Goal: Register for event/course

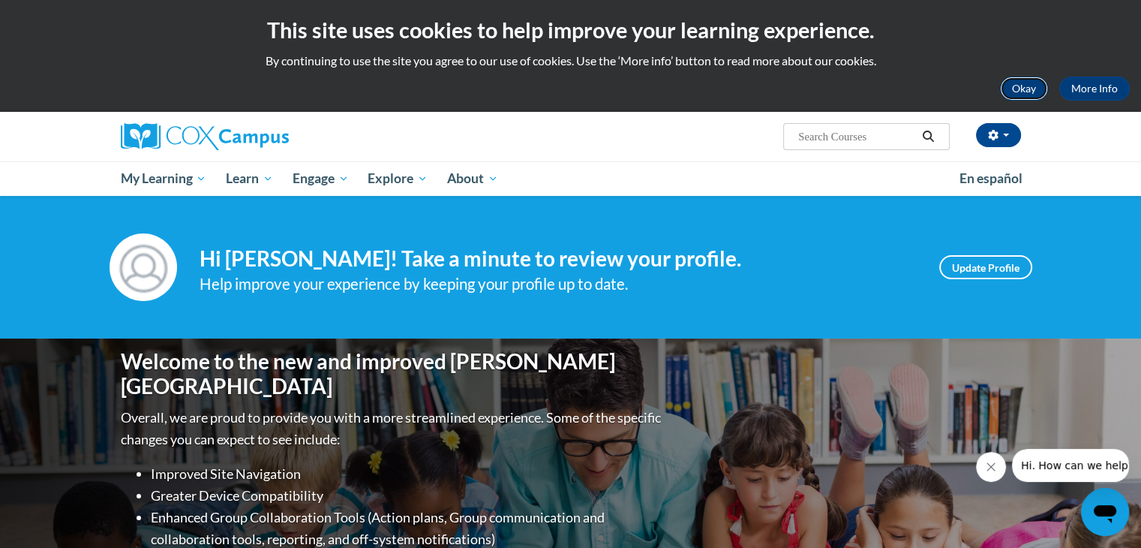
click at [1032, 86] on button "Okay" at bounding box center [1024, 89] width 48 height 24
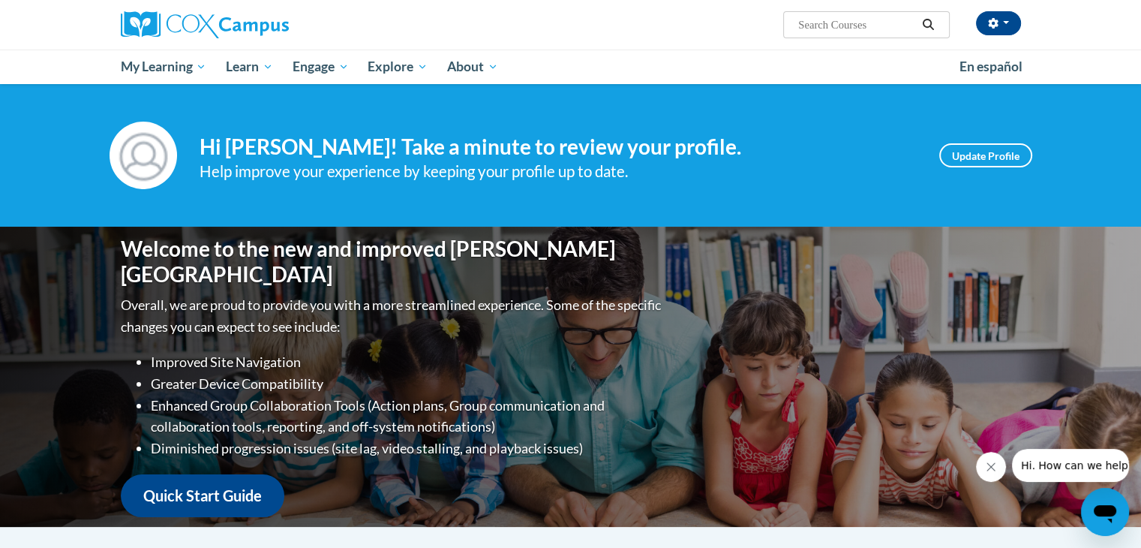
click at [849, 22] on input "Search..." at bounding box center [857, 25] width 120 height 18
type input "RTI Module"
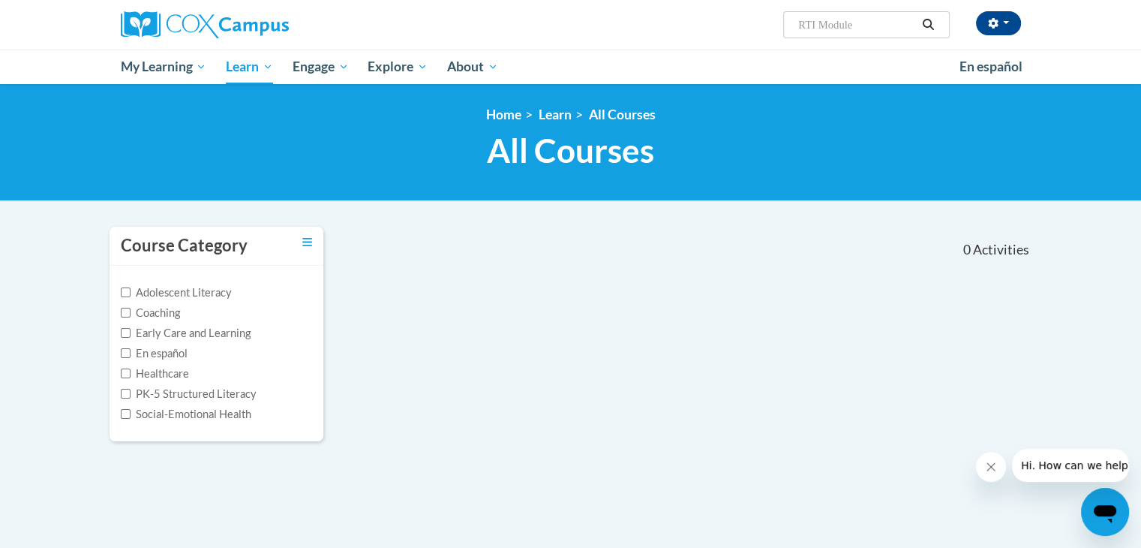
click at [843, 27] on input "RTI Module" at bounding box center [857, 25] width 120 height 18
type input "RTI"
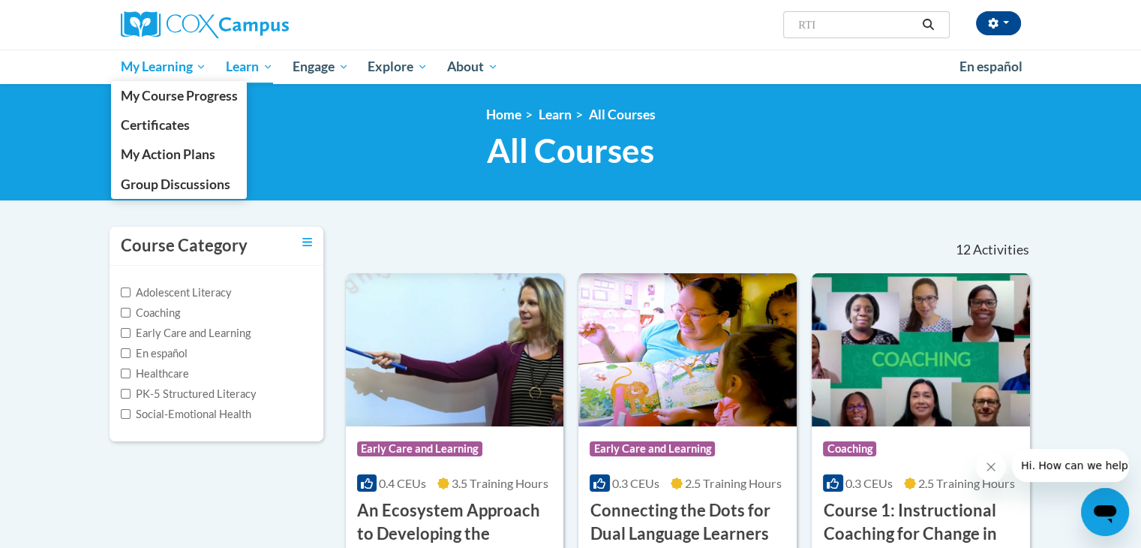
click at [185, 66] on span "My Learning" at bounding box center [163, 67] width 86 height 18
click at [182, 70] on span "My Learning" at bounding box center [163, 67] width 86 height 18
click at [182, 100] on span "My Course Progress" at bounding box center [178, 96] width 117 height 16
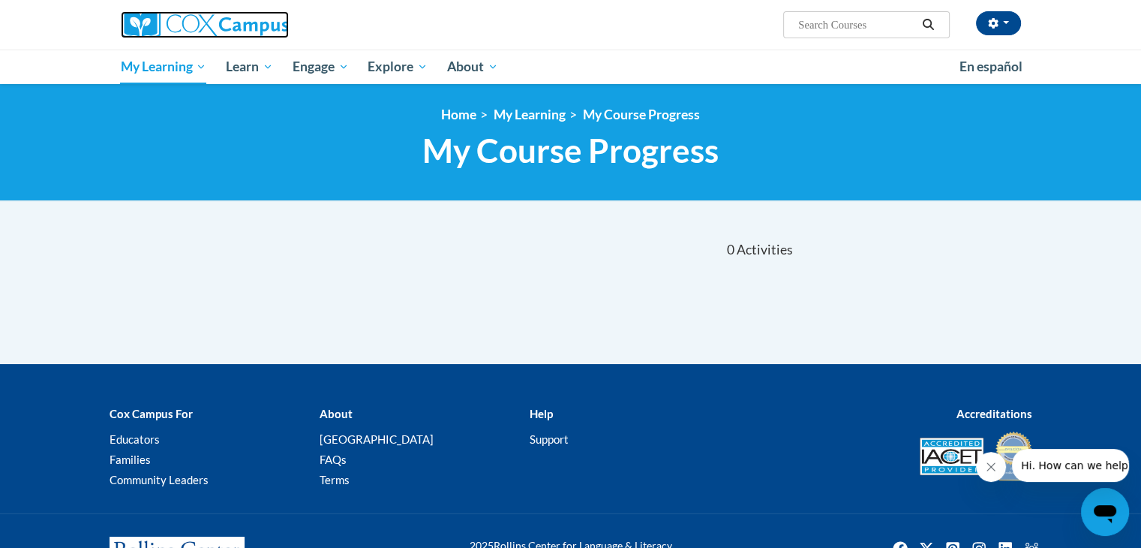
click at [179, 29] on img at bounding box center [205, 24] width 168 height 27
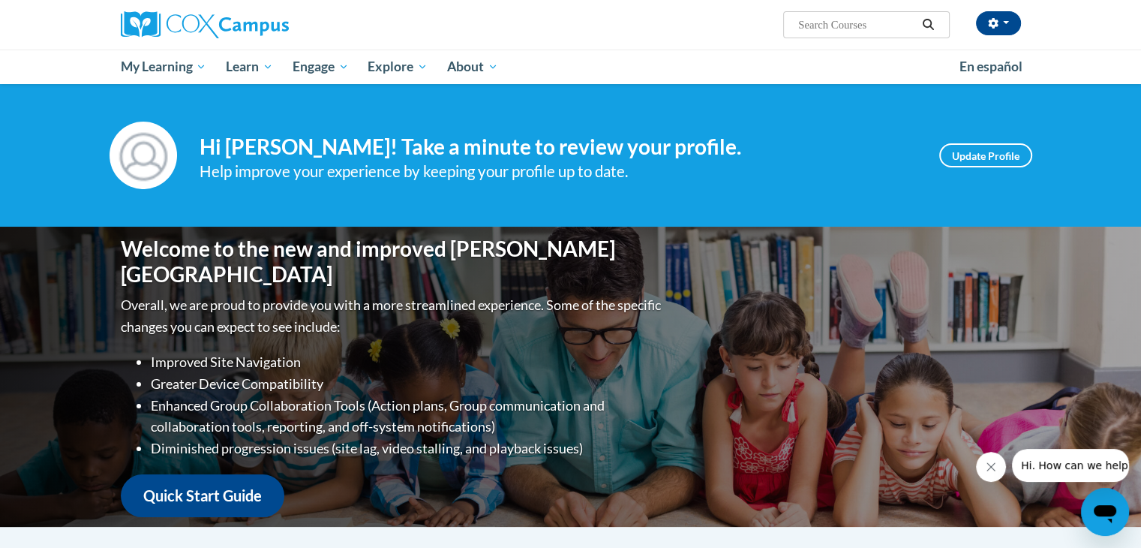
click at [842, 31] on input "Search..." at bounding box center [857, 25] width 120 height 18
type input "RTI"
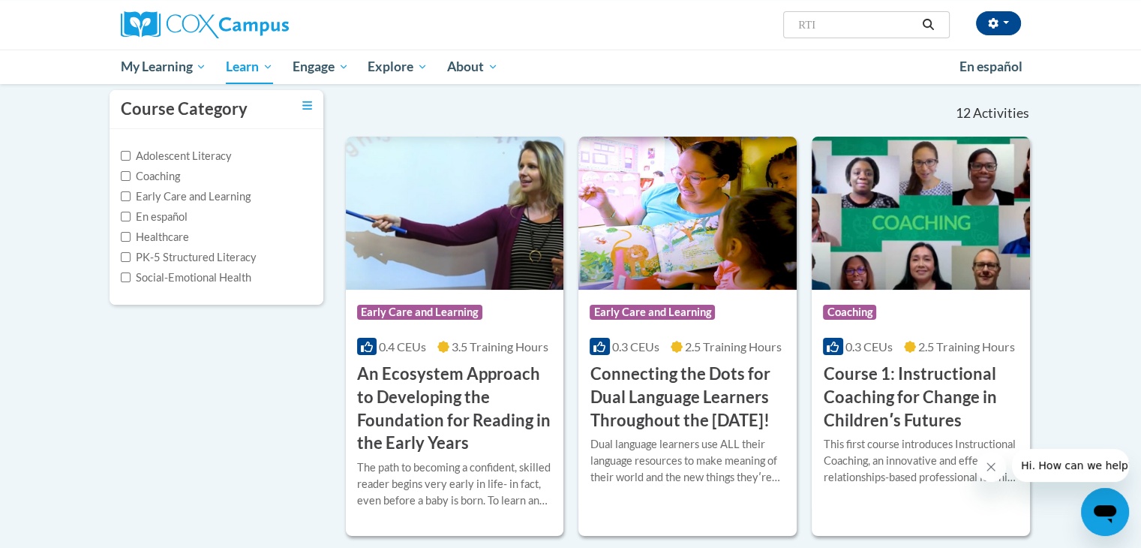
scroll to position [135, 0]
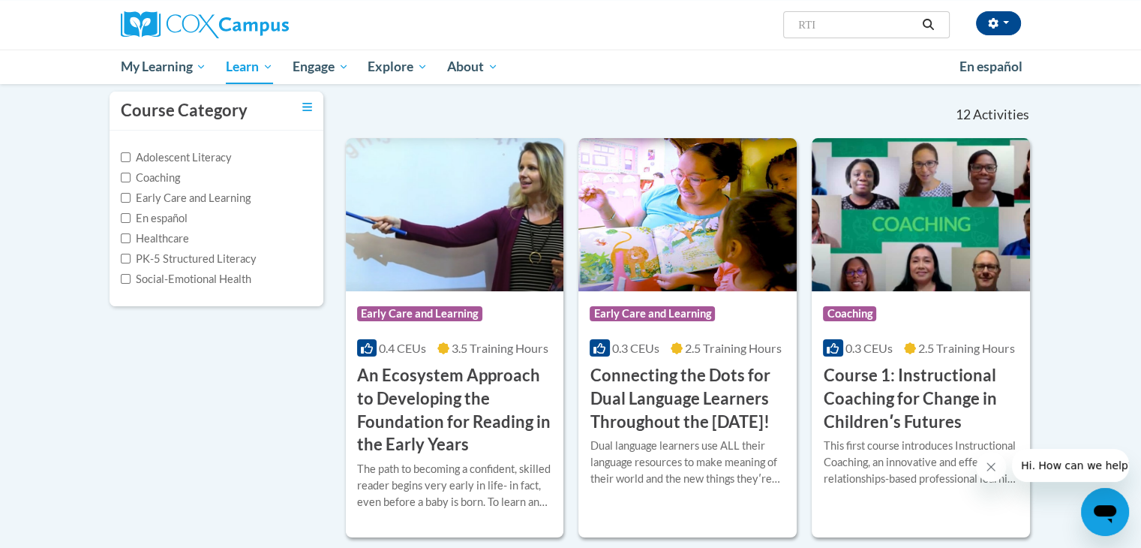
drag, startPoint x: 849, startPoint y: 25, endPoint x: 807, endPoint y: 23, distance: 41.3
click at [807, 23] on input "RTI" at bounding box center [857, 25] width 120 height 18
type input "Response to Intervention"
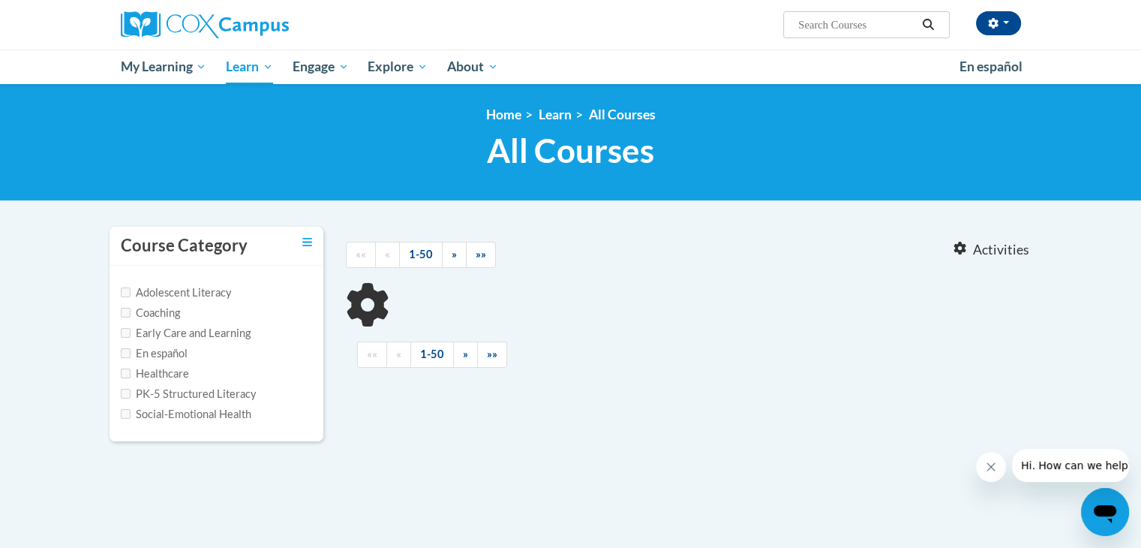
type input "Response to Intervention"
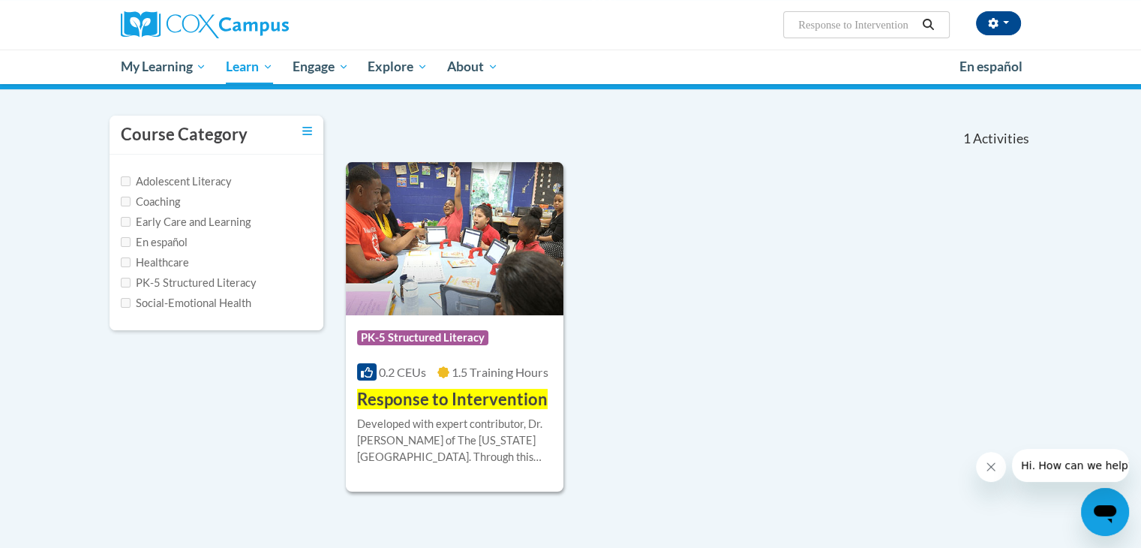
scroll to position [114, 0]
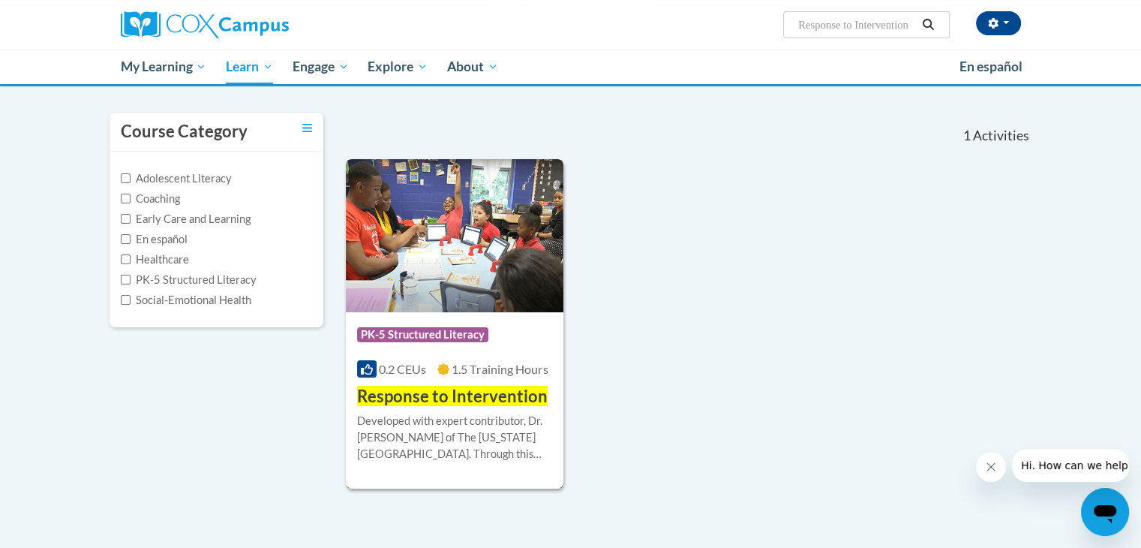
click at [477, 287] on img at bounding box center [455, 235] width 218 height 153
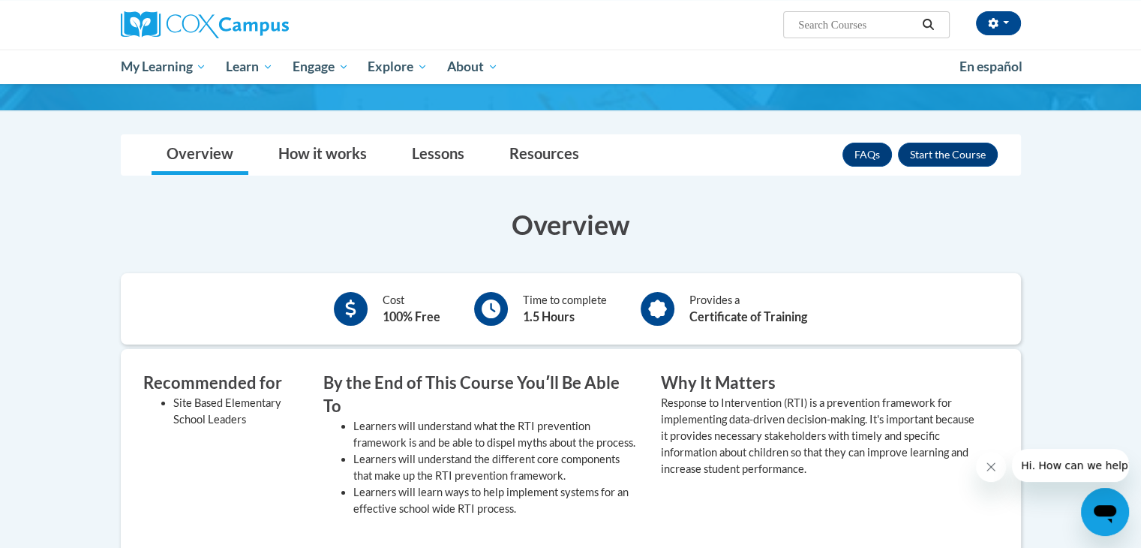
scroll to position [198, 0]
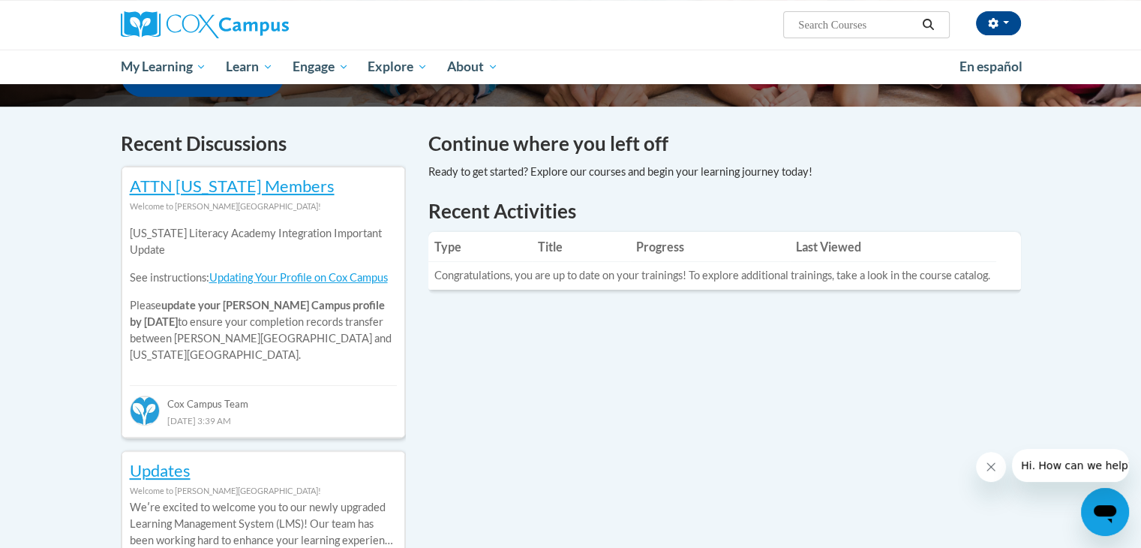
scroll to position [420, 0]
click at [859, 28] on input "Search..." at bounding box center [857, 25] width 120 height 18
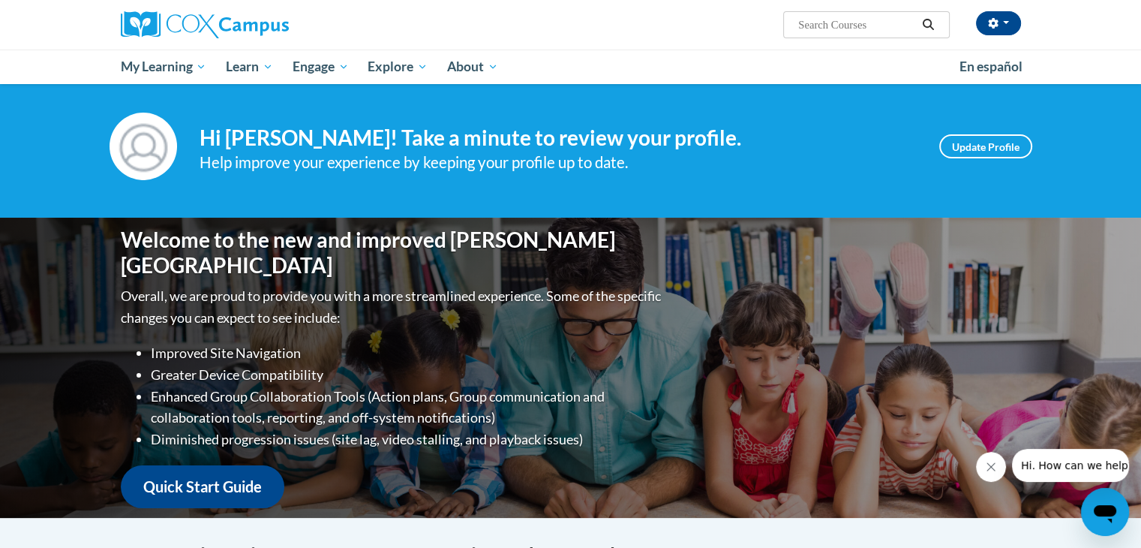
scroll to position [0, 0]
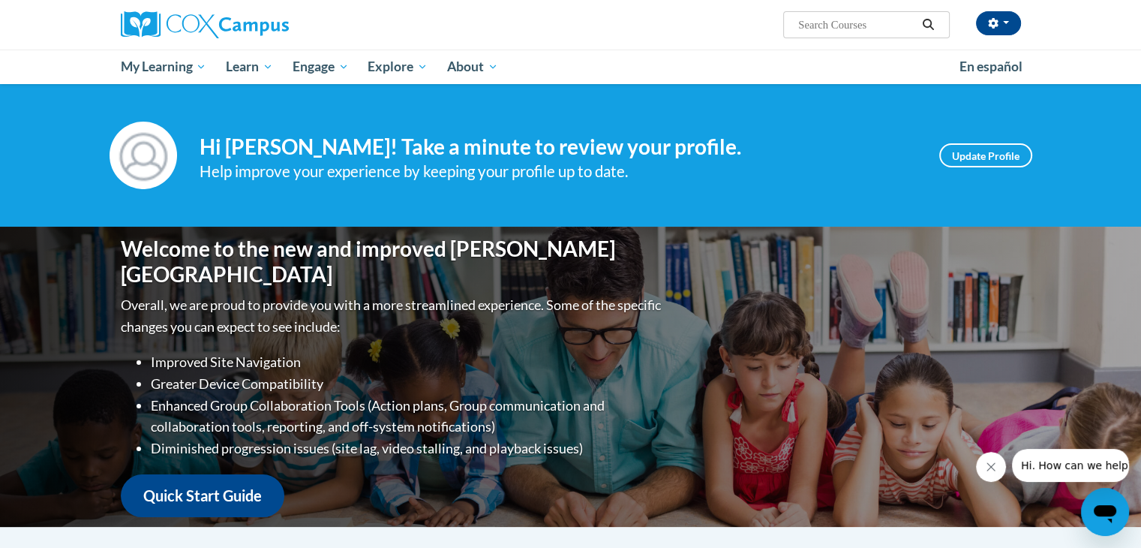
paste input "Response to Intervention"
type input "Response to Intervention"
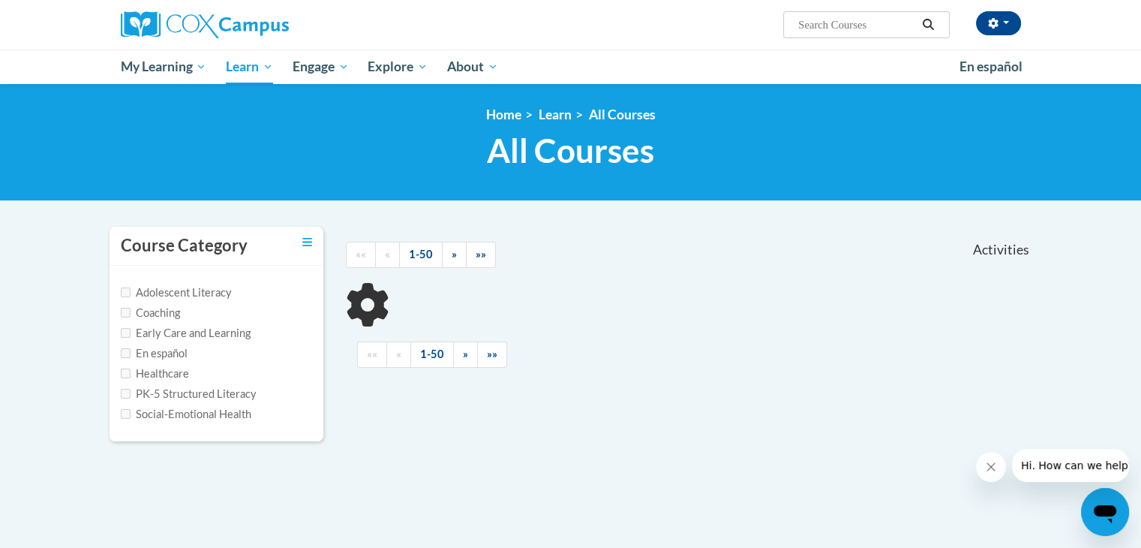
type input "Response to Intervention"
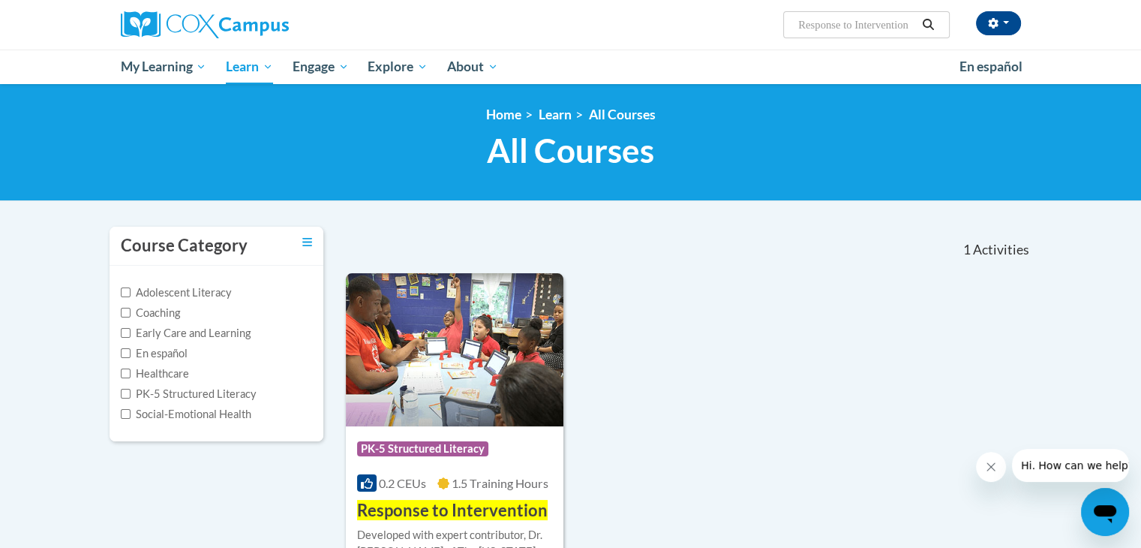
click at [411, 476] on span "0.2 CEUs" at bounding box center [402, 483] width 47 height 14
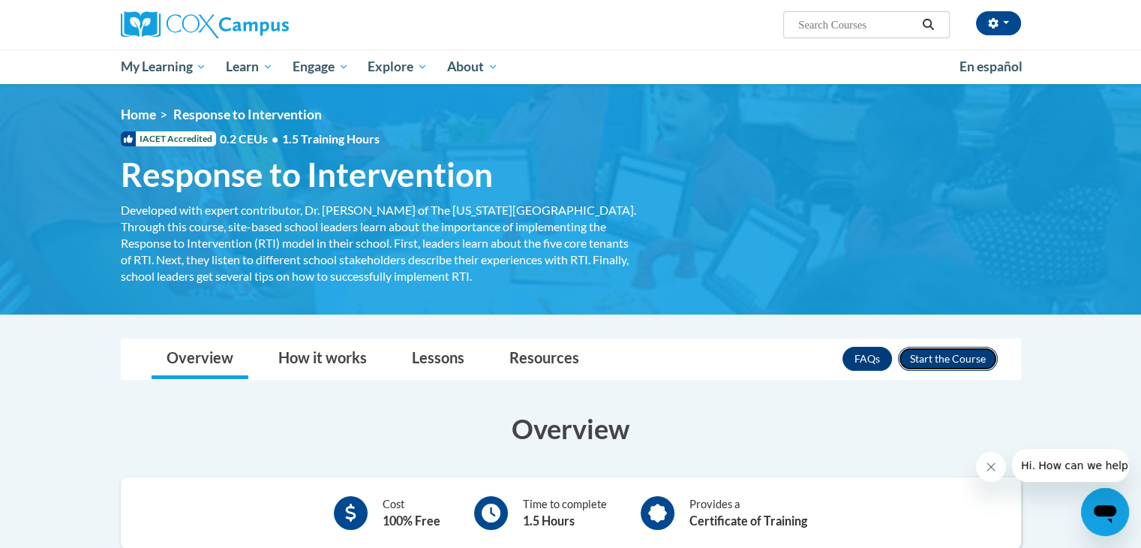
click at [935, 364] on button "Enroll" at bounding box center [948, 359] width 100 height 24
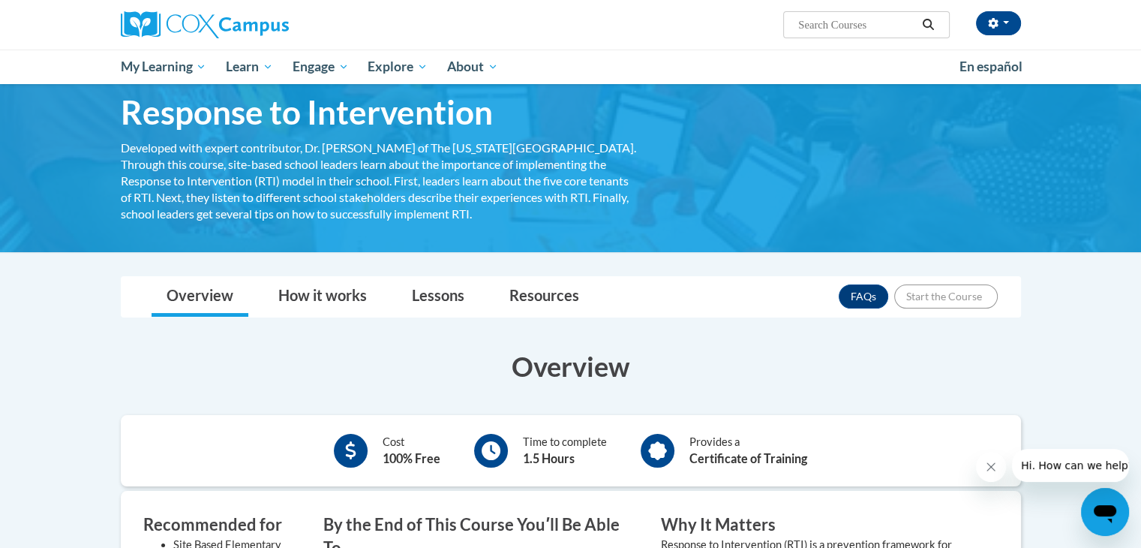
scroll to position [72, 0]
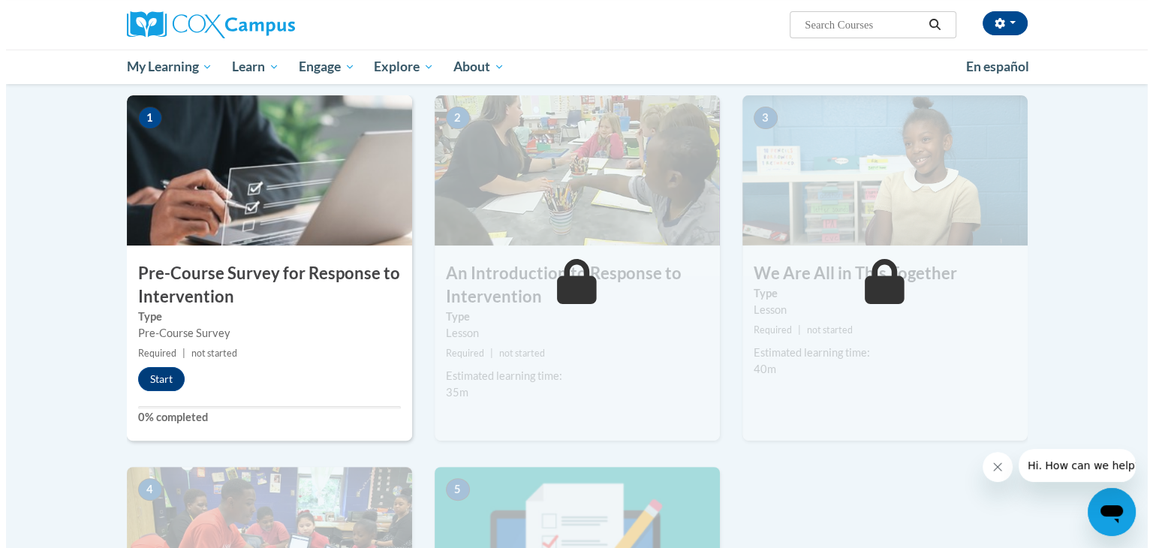
scroll to position [296, 0]
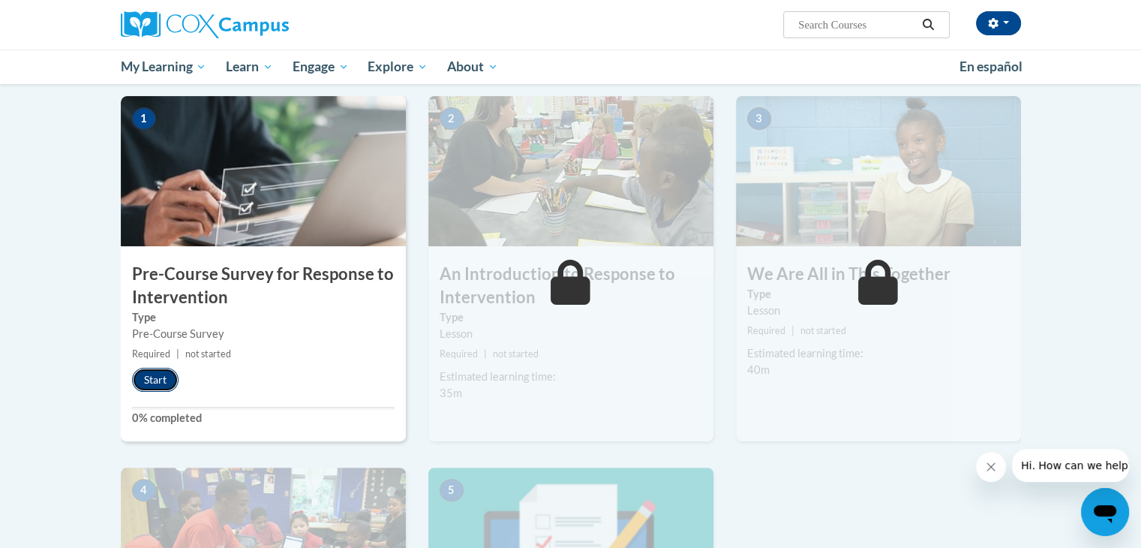
click at [164, 374] on button "Start" at bounding box center [155, 380] width 47 height 24
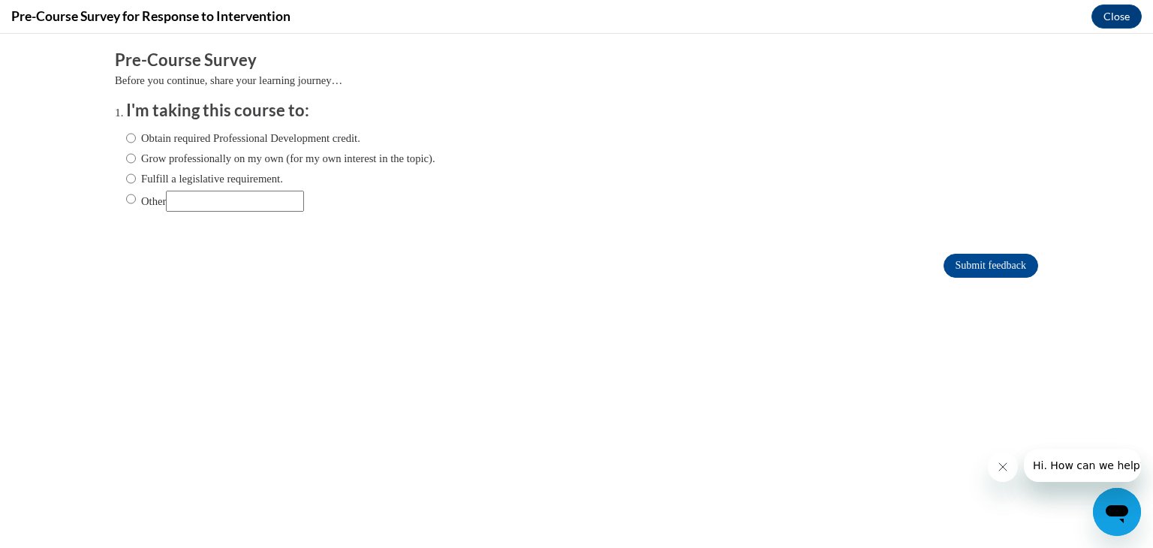
scroll to position [0, 0]
click at [179, 140] on label "Obtain required Professional Development credit." at bounding box center [243, 138] width 234 height 17
click at [136, 140] on input "Obtain required Professional Development credit." at bounding box center [131, 138] width 10 height 17
radio input "true"
click at [943, 272] on input "Submit feedback" at bounding box center [990, 266] width 95 height 24
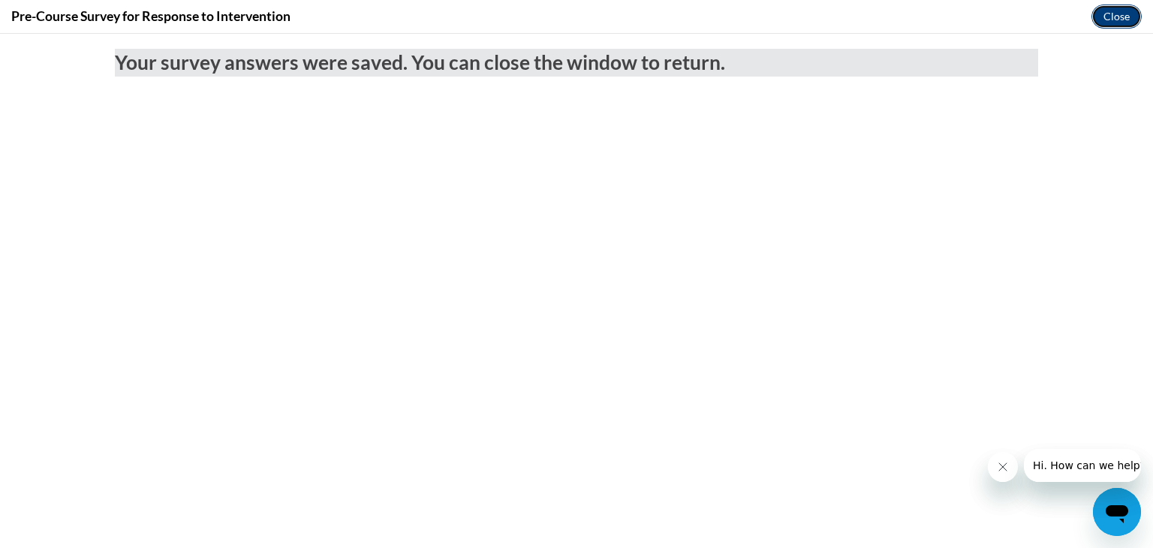
click at [1102, 16] on button "Close" at bounding box center [1116, 17] width 50 height 24
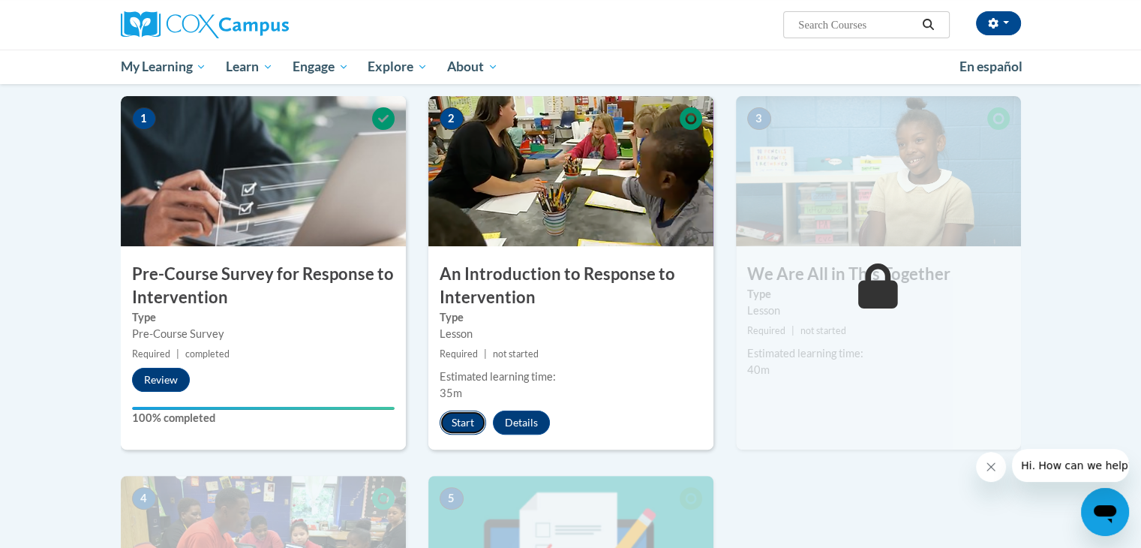
click at [466, 421] on button "Start" at bounding box center [463, 422] width 47 height 24
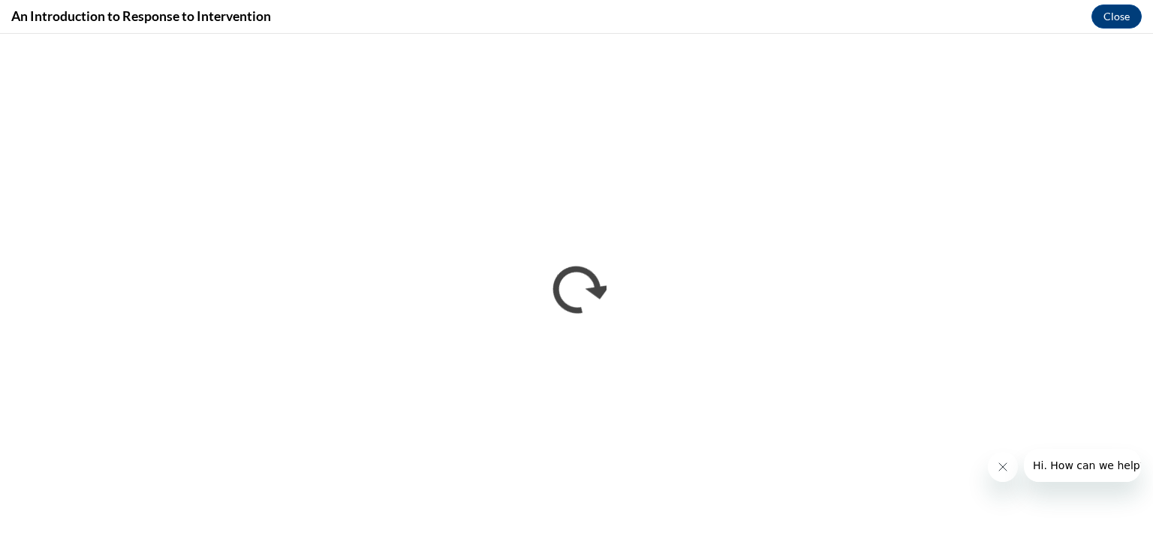
click at [1004, 467] on icon "Close message from company" at bounding box center [1002, 467] width 12 height 12
